Goal: Find specific page/section: Find specific page/section

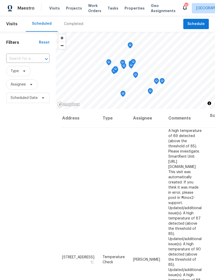
scroll to position [321, 2]
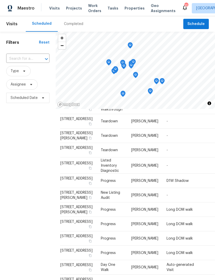
click at [126, 9] on span "Properties" at bounding box center [135, 8] width 20 height 5
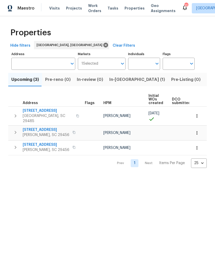
click at [51, 9] on span "Visits" at bounding box center [54, 8] width 11 height 5
